Goal: Information Seeking & Learning: Learn about a topic

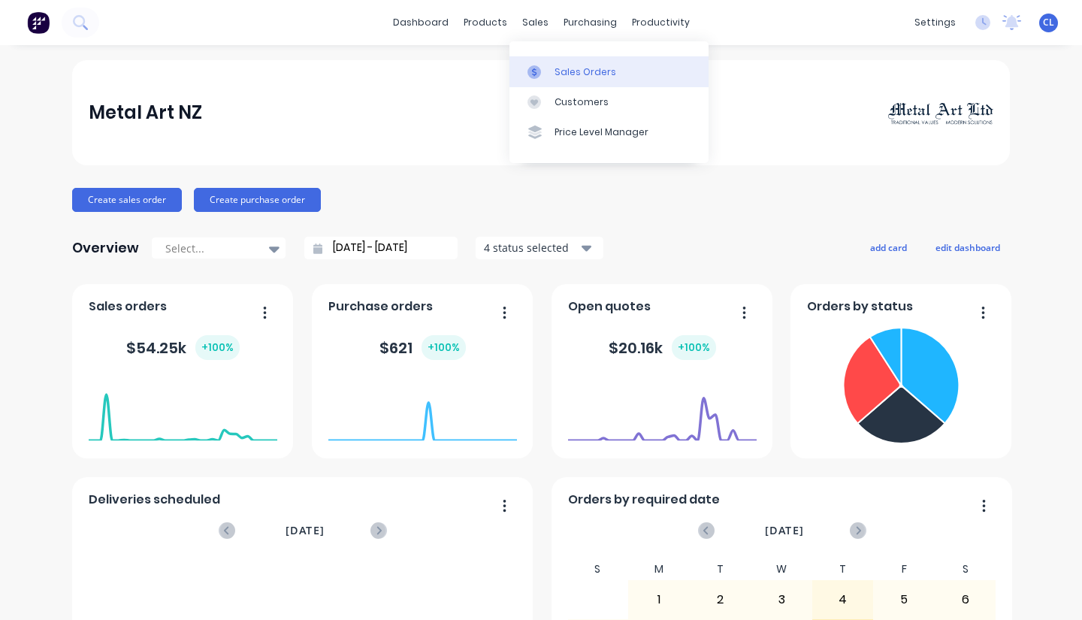
click at [559, 73] on div "Sales Orders" at bounding box center [586, 72] width 62 height 14
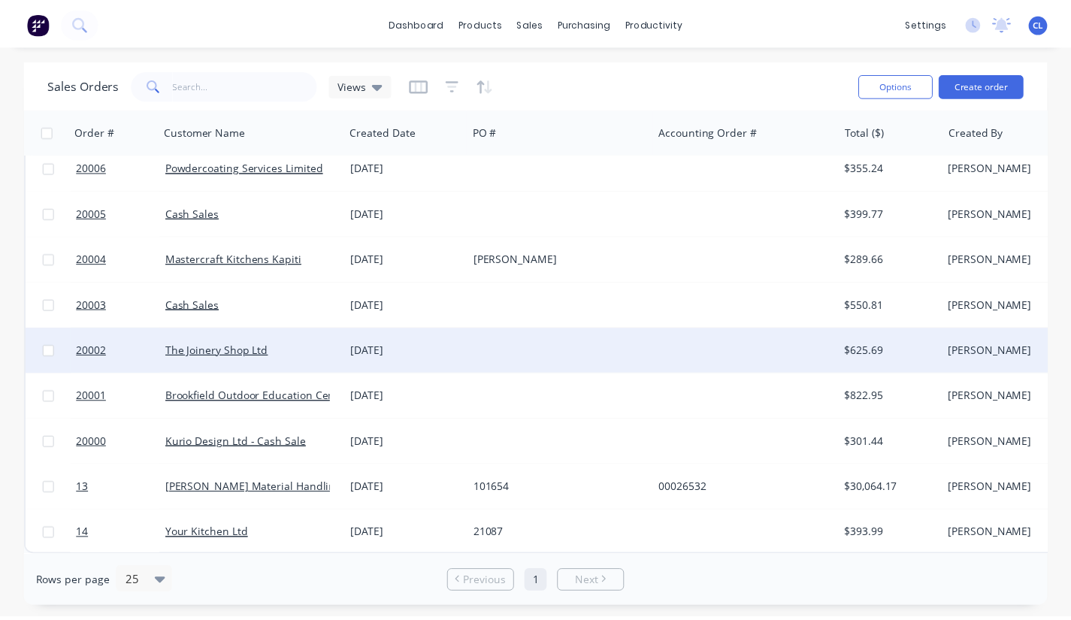
scroll to position [706, 0]
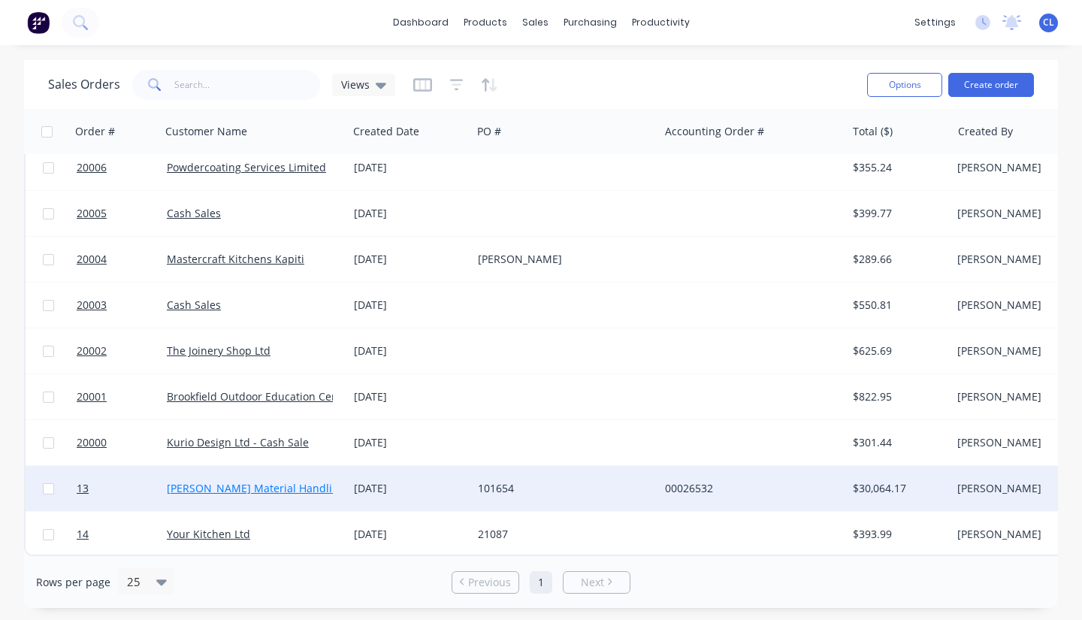
click at [215, 483] on link "[PERSON_NAME] Material Handling Ltd" at bounding box center [265, 488] width 197 height 14
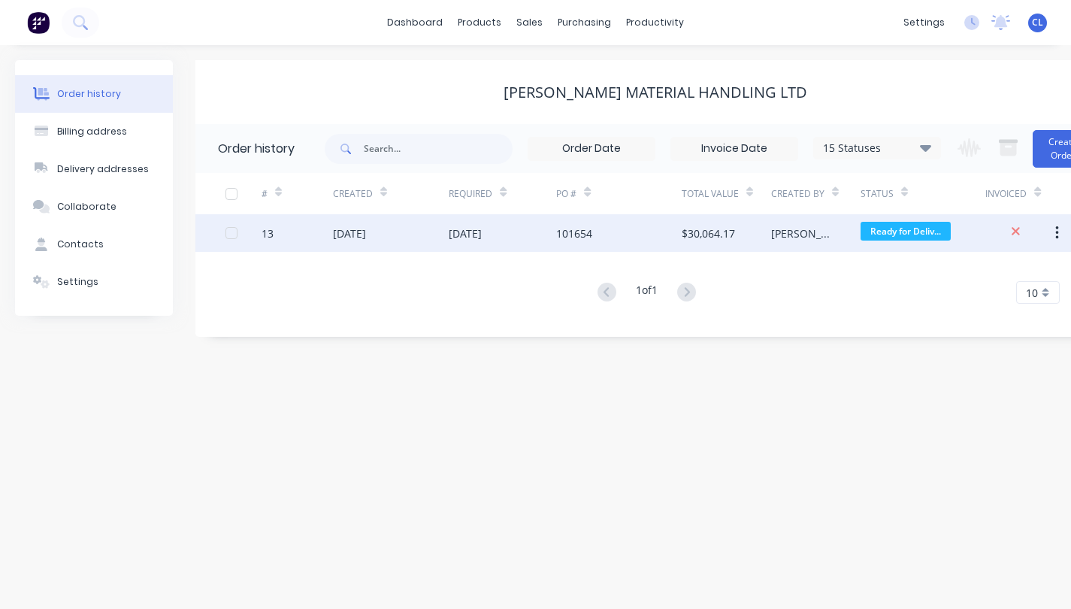
click at [264, 230] on div "13" at bounding box center [267, 233] width 12 height 16
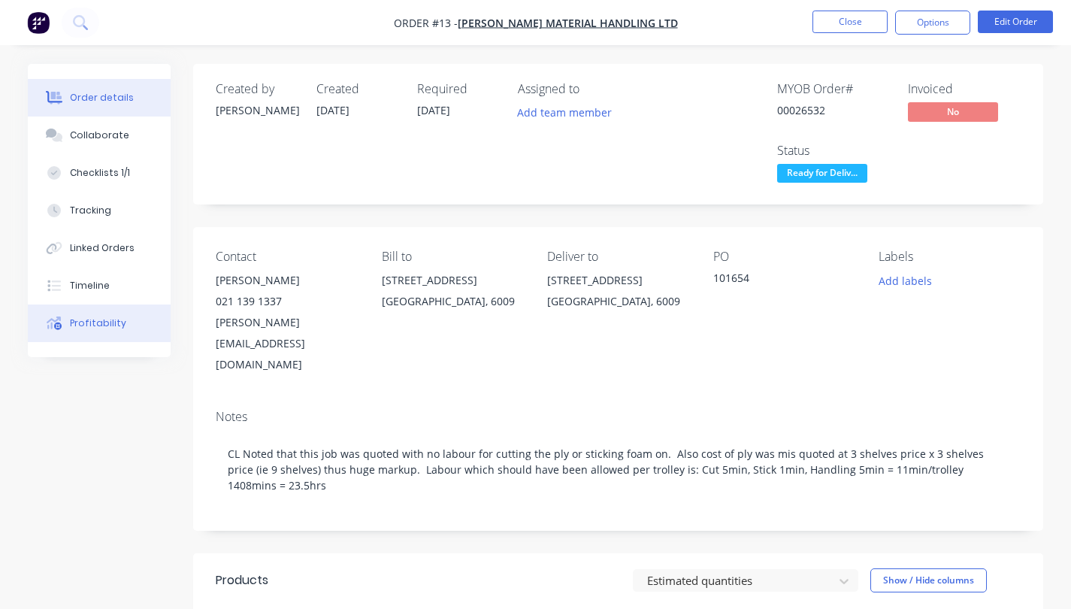
click at [90, 328] on div "Profitability" at bounding box center [98, 323] width 56 height 14
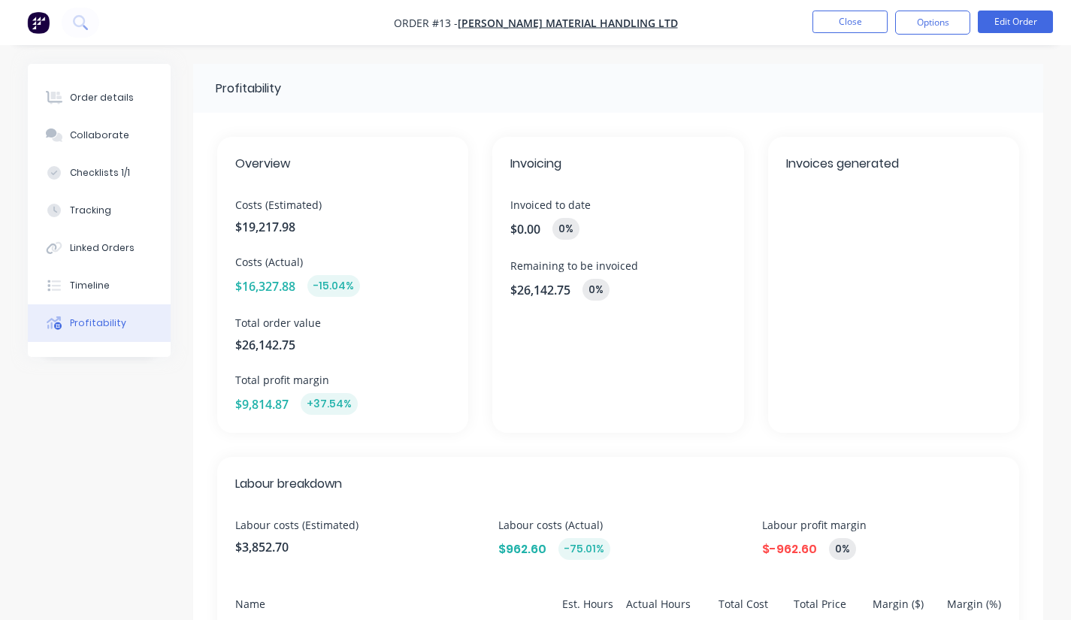
click at [274, 280] on span "$16,327.88" at bounding box center [265, 286] width 60 height 18
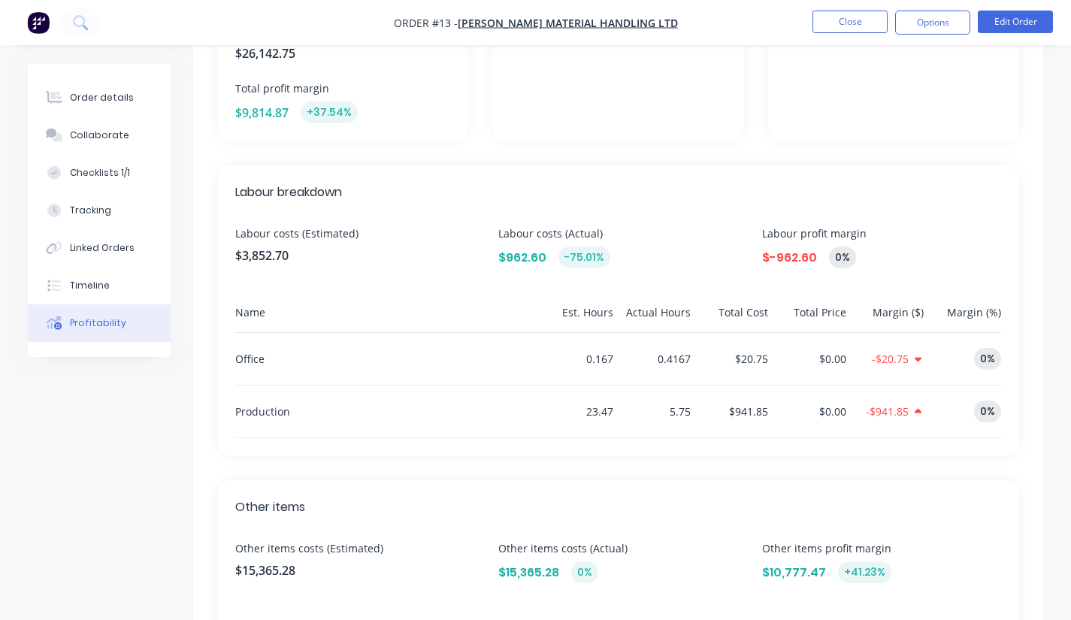
scroll to position [360, 0]
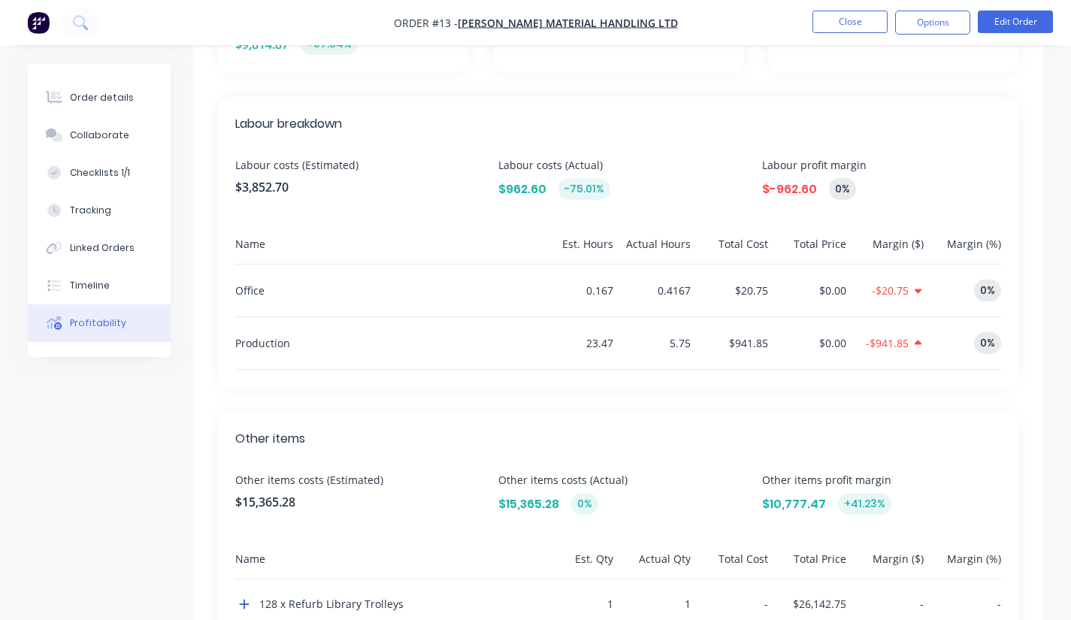
click at [264, 496] on span "$15,365.28" at bounding box center [354, 502] width 239 height 18
click at [524, 504] on span "$15,365.28" at bounding box center [528, 504] width 61 height 18
click at [533, 506] on span "$15,365.28" at bounding box center [528, 504] width 61 height 18
click at [493, 462] on div "Other items Other items costs (Estimated) $15,365.28 Other items costs (Actual)…" at bounding box center [618, 529] width 802 height 235
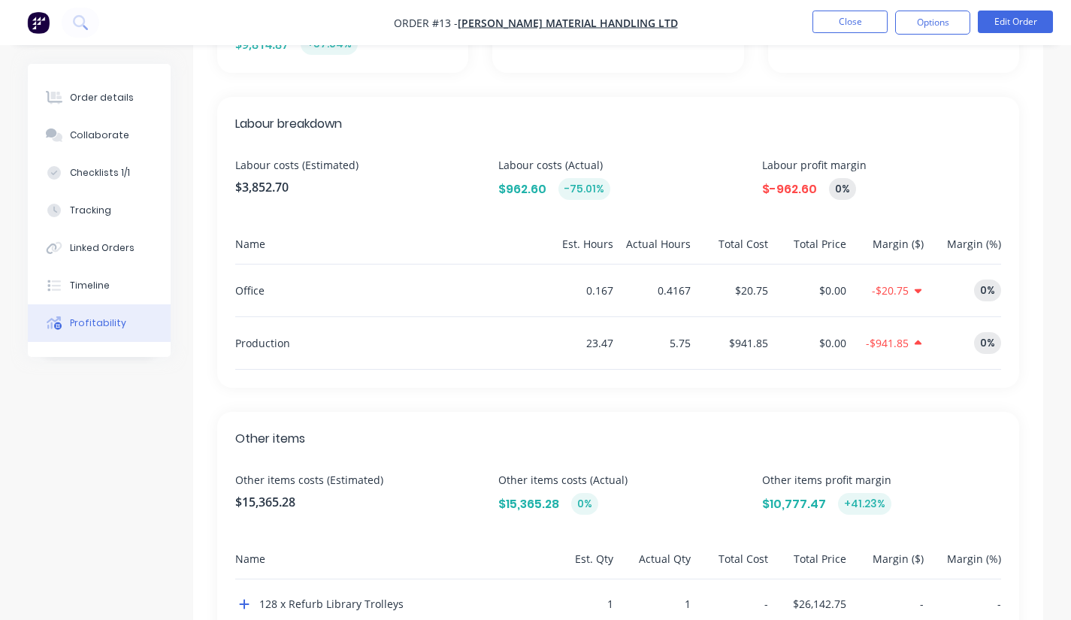
click at [262, 499] on span "$15,365.28" at bounding box center [354, 502] width 239 height 18
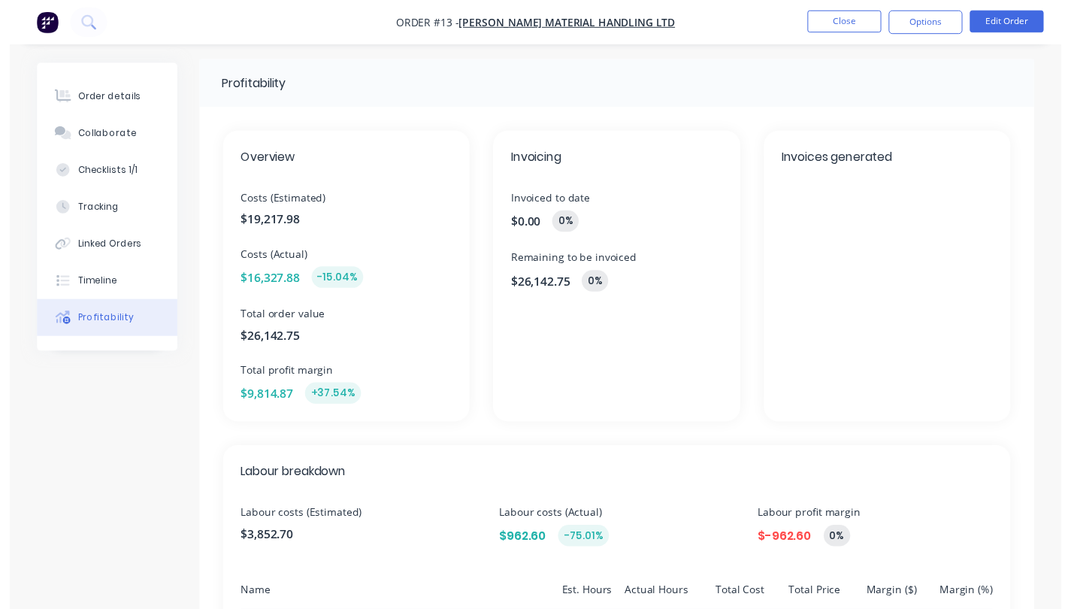
scroll to position [0, 0]
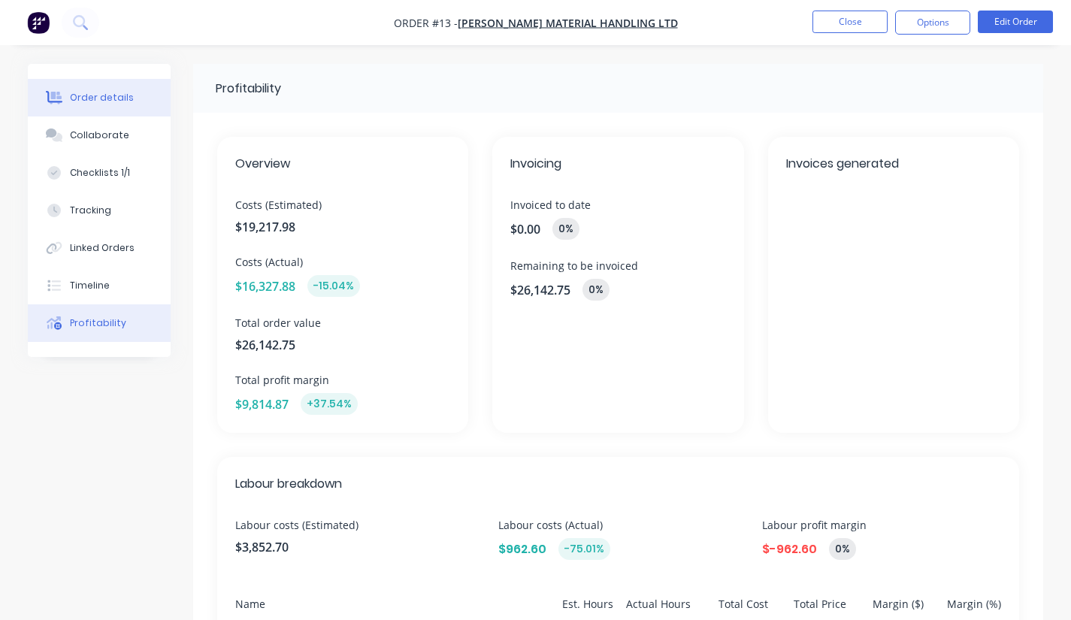
click at [99, 102] on div "Order details" at bounding box center [102, 98] width 64 height 14
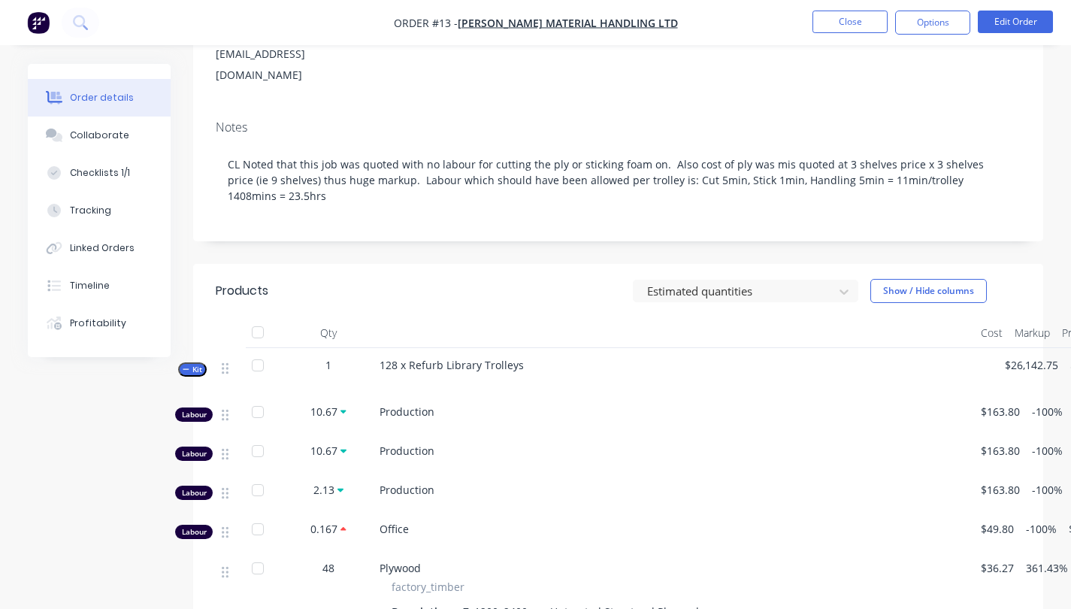
scroll to position [225, 0]
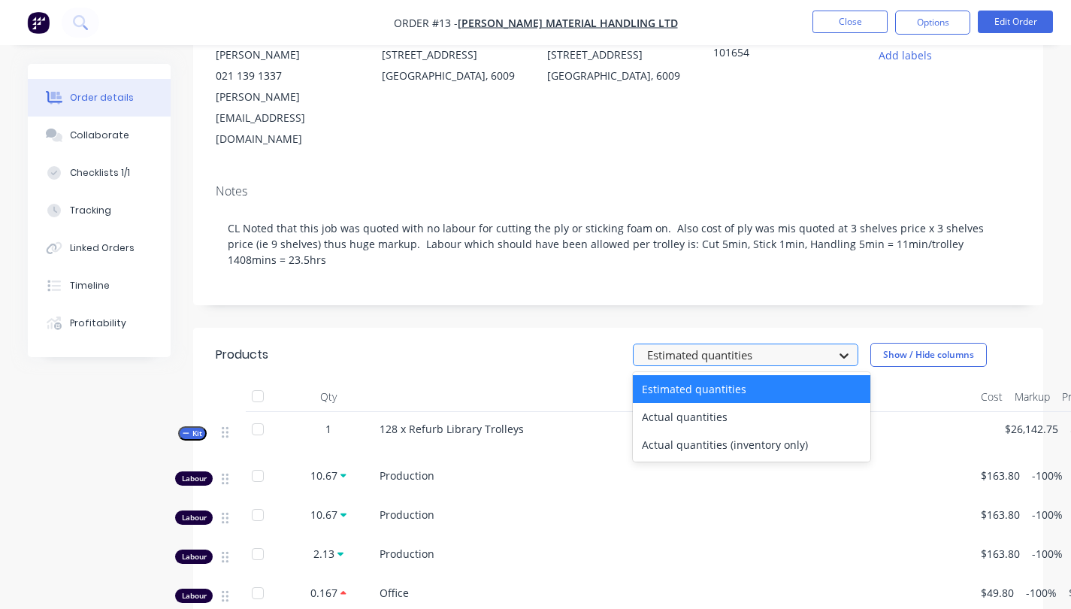
click at [844, 348] on icon at bounding box center [843, 355] width 15 height 15
click at [770, 375] on div "Estimated quantities" at bounding box center [751, 389] width 237 height 28
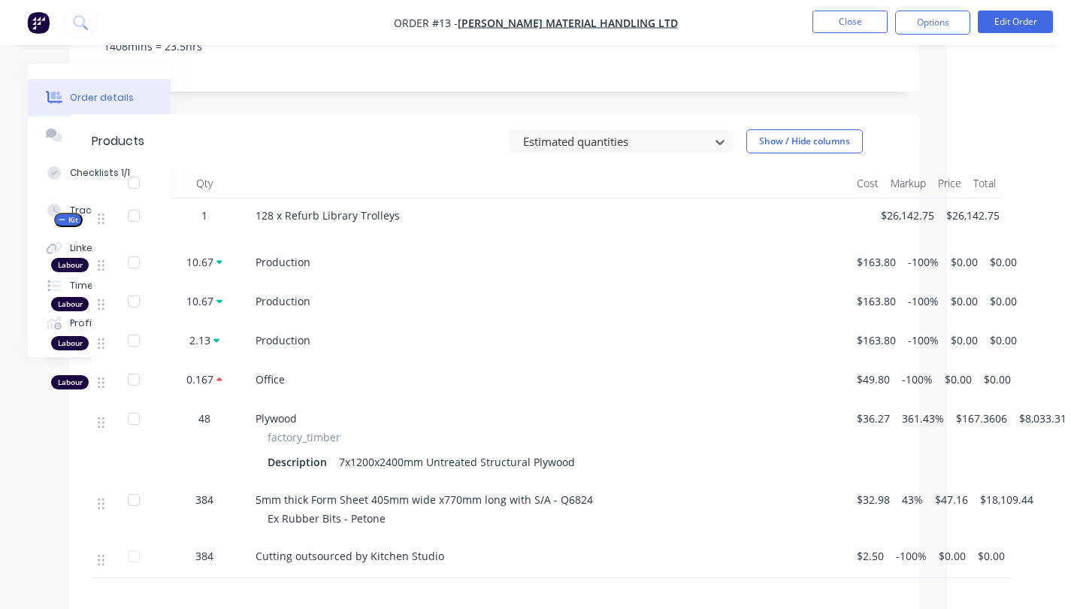
scroll to position [451, 124]
